Goal: Information Seeking & Learning: Check status

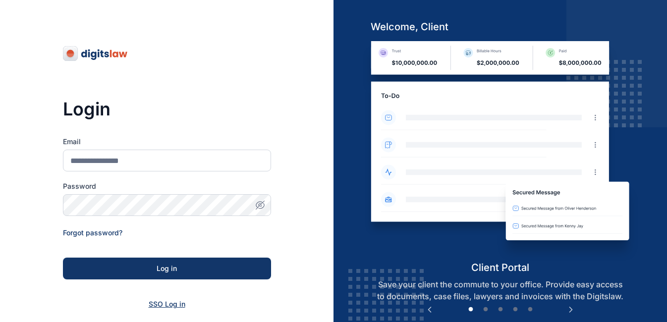
click at [179, 305] on span "SSO Log in" at bounding box center [167, 304] width 37 height 8
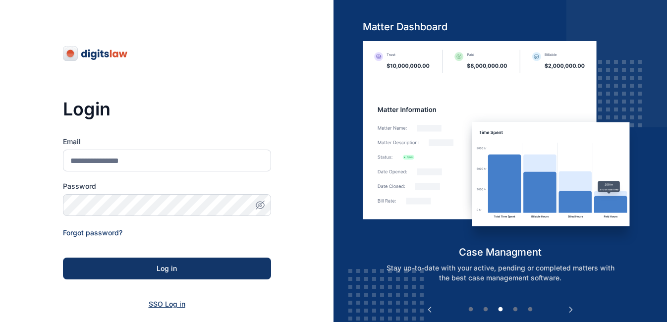
click at [177, 302] on span "SSO Log in" at bounding box center [167, 304] width 37 height 8
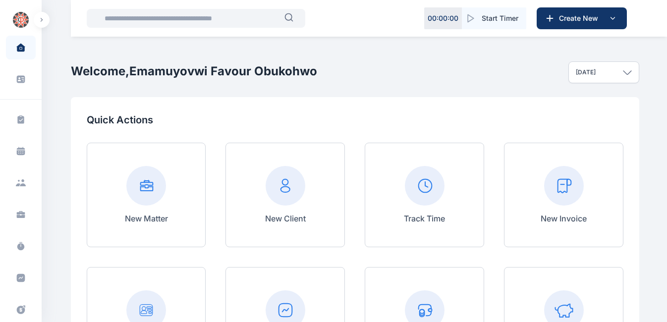
click at [165, 22] on input "text" at bounding box center [192, 18] width 186 height 20
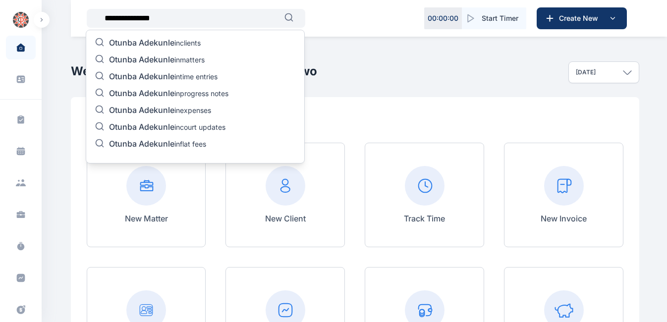
type input "**********"
click at [185, 59] on p "Otunba Adekunle in matters" at bounding box center [157, 61] width 96 height 12
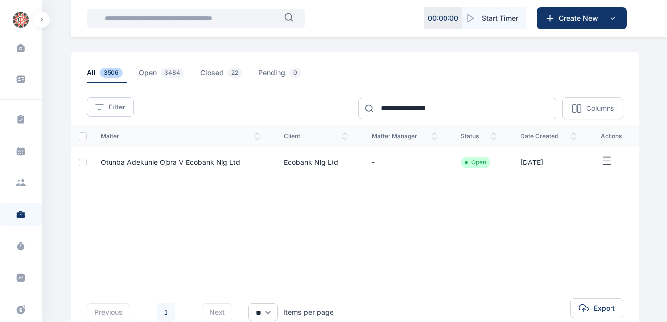
scroll to position [32, 0]
click at [175, 164] on span "Otunba Adekunle Ojora V Ecobank Nig Ltd" at bounding box center [171, 163] width 140 height 8
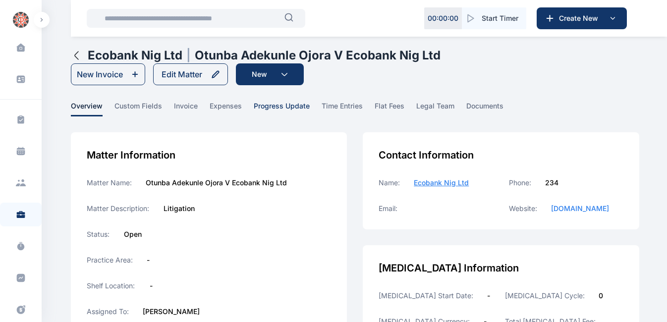
click at [301, 103] on span "progress update" at bounding box center [282, 108] width 56 height 15
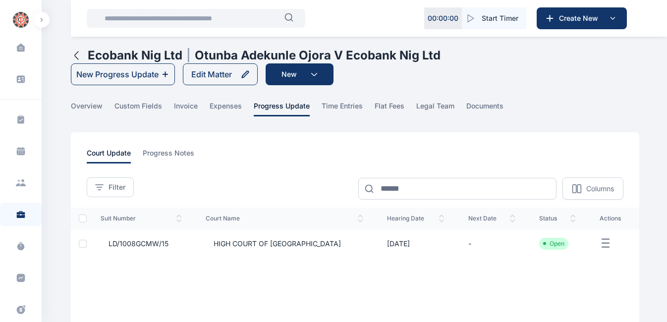
click at [240, 245] on span "HIGH COURT OF [GEOGRAPHIC_DATA]" at bounding box center [273, 244] width 135 height 10
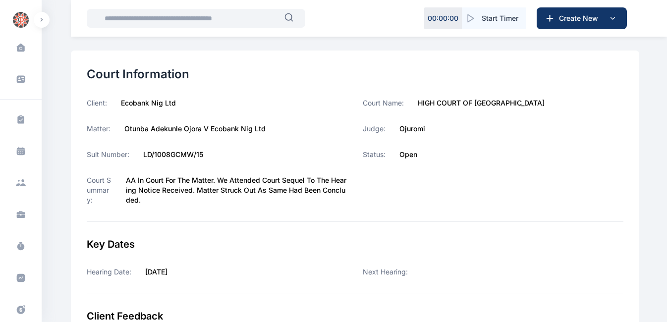
scroll to position [68, 0]
